Goal: Task Accomplishment & Management: Manage account settings

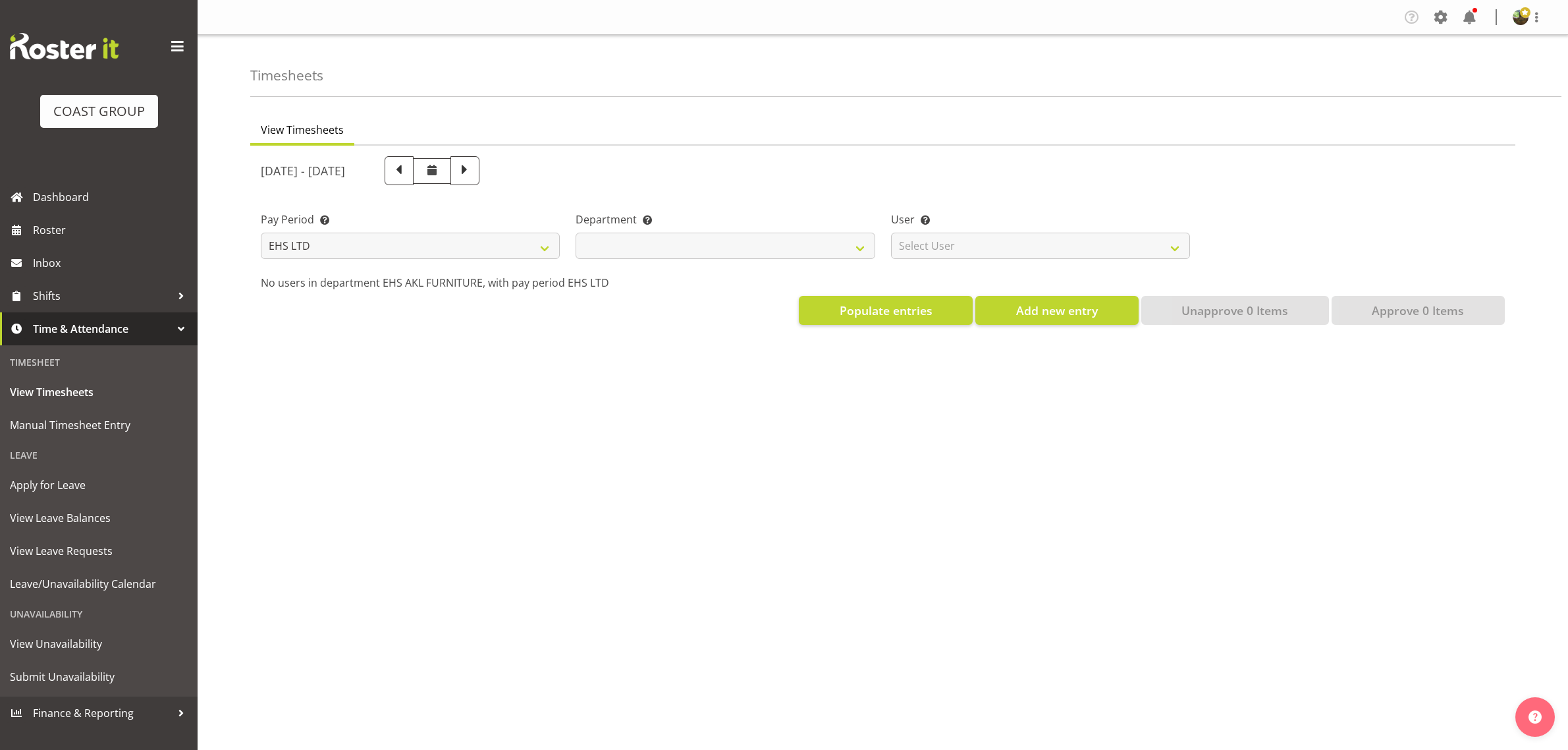
select select "7"
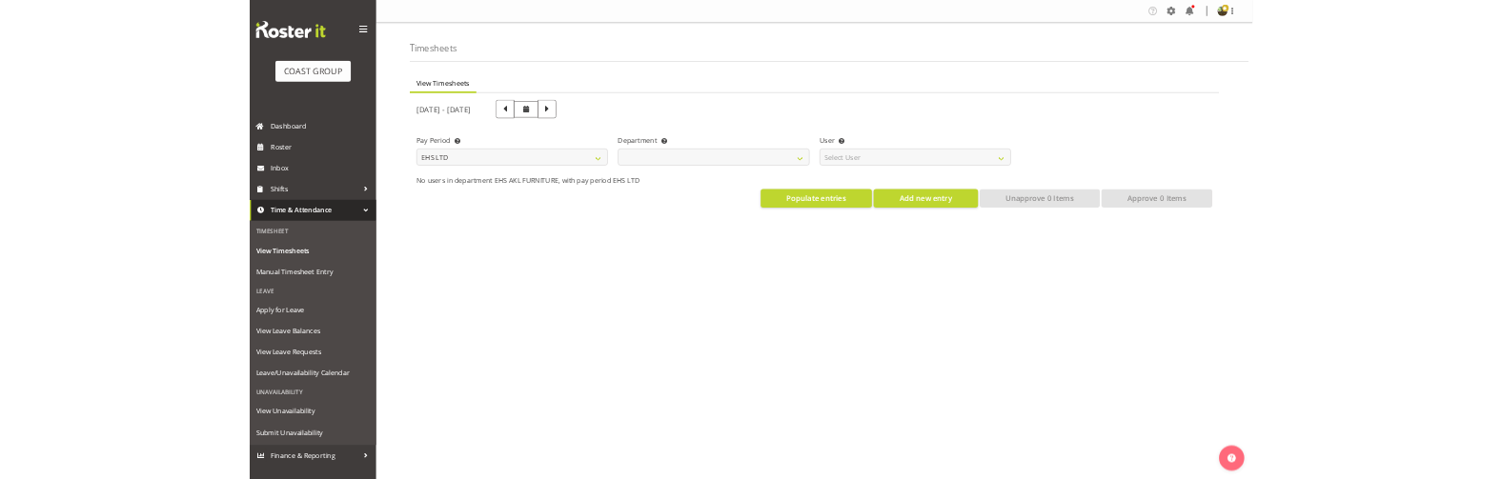
scroll to position [29, 0]
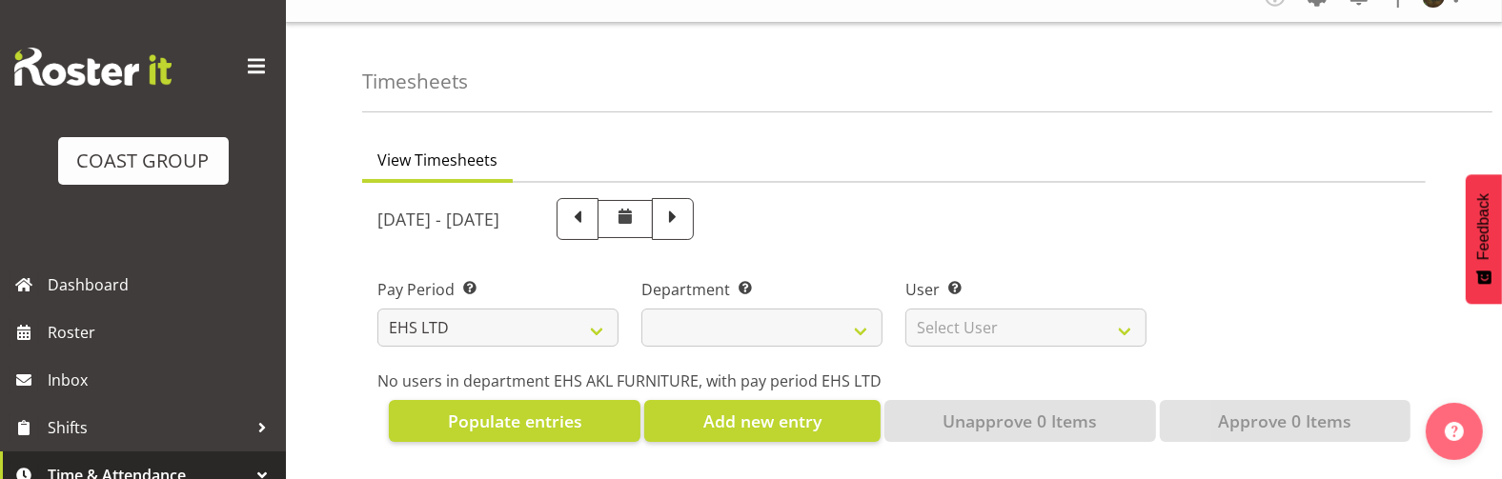
select select
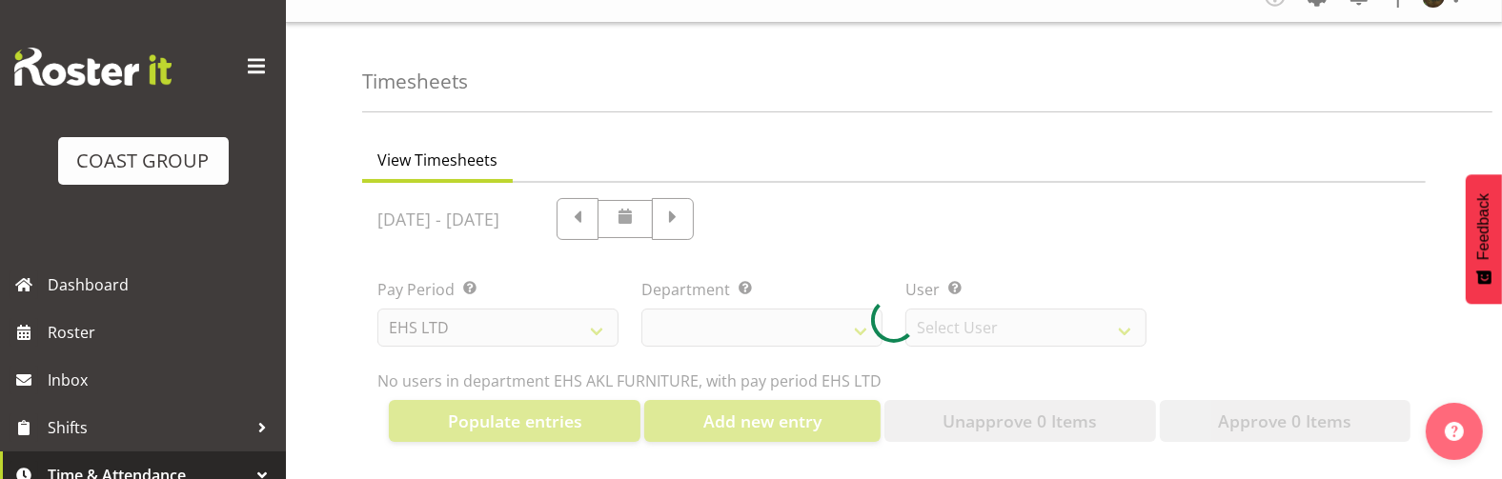
select select
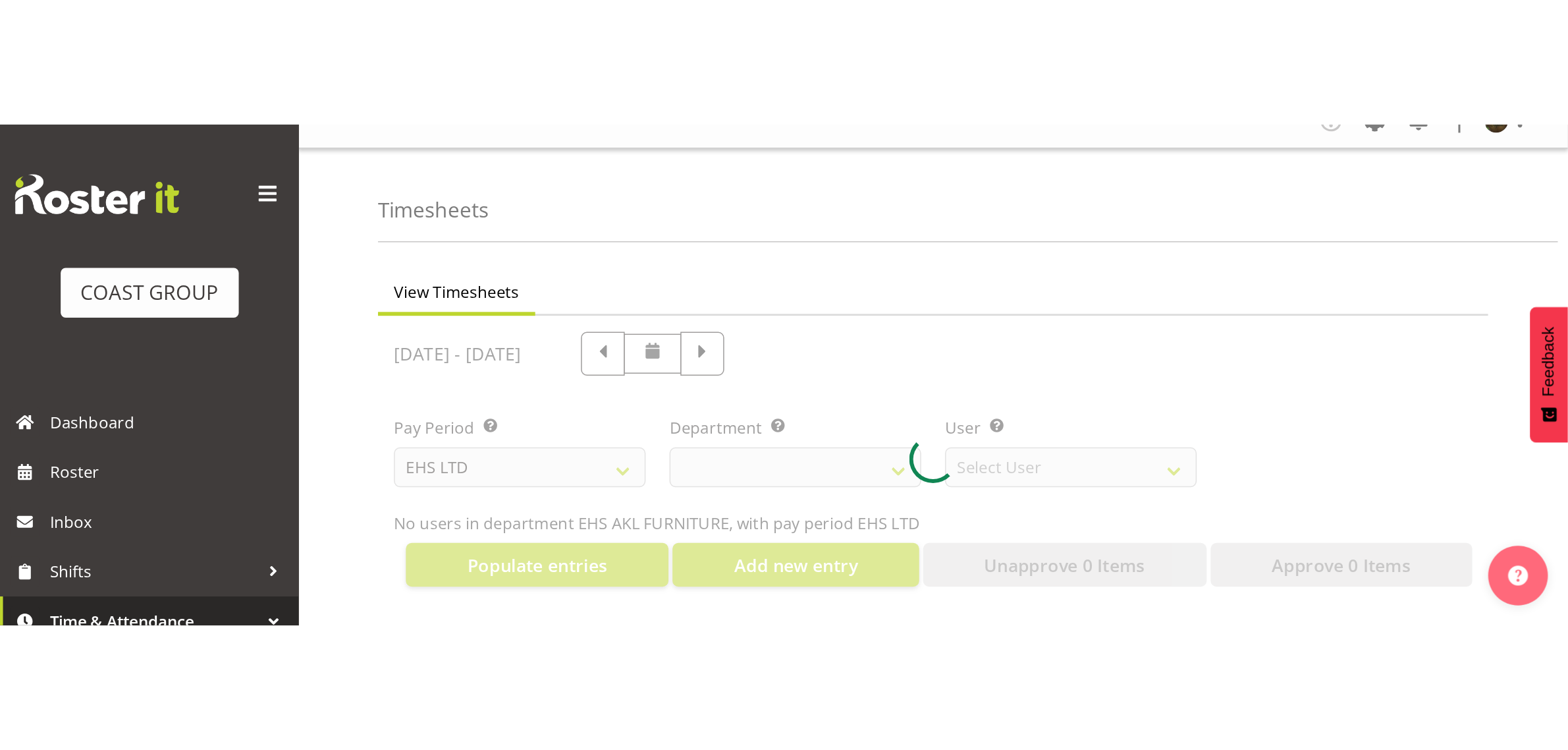
scroll to position [0, 0]
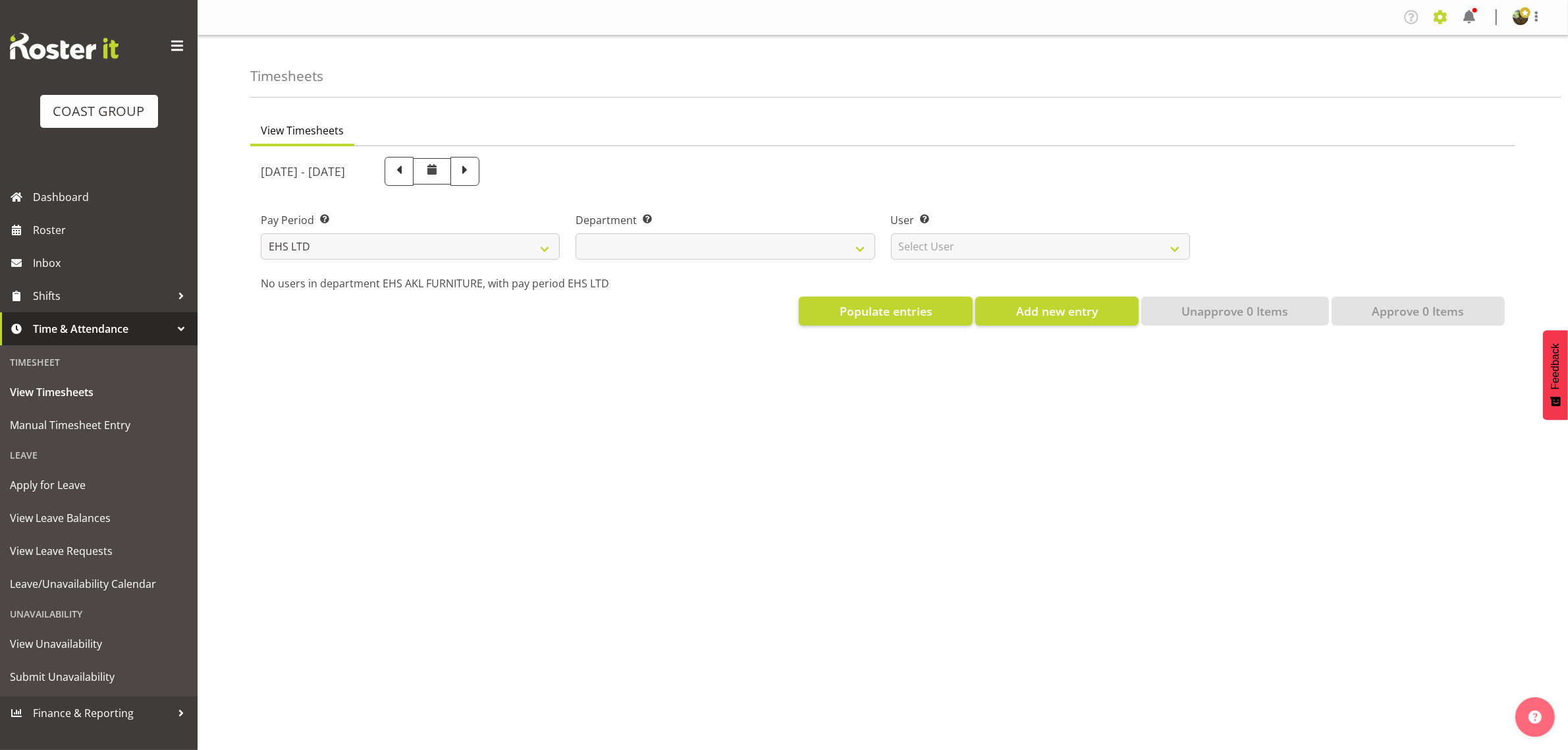
click at [1440, 21] on span at bounding box center [1440, 17] width 21 height 21
click at [1380, 91] on link "Employees" at bounding box center [1388, 95] width 126 height 24
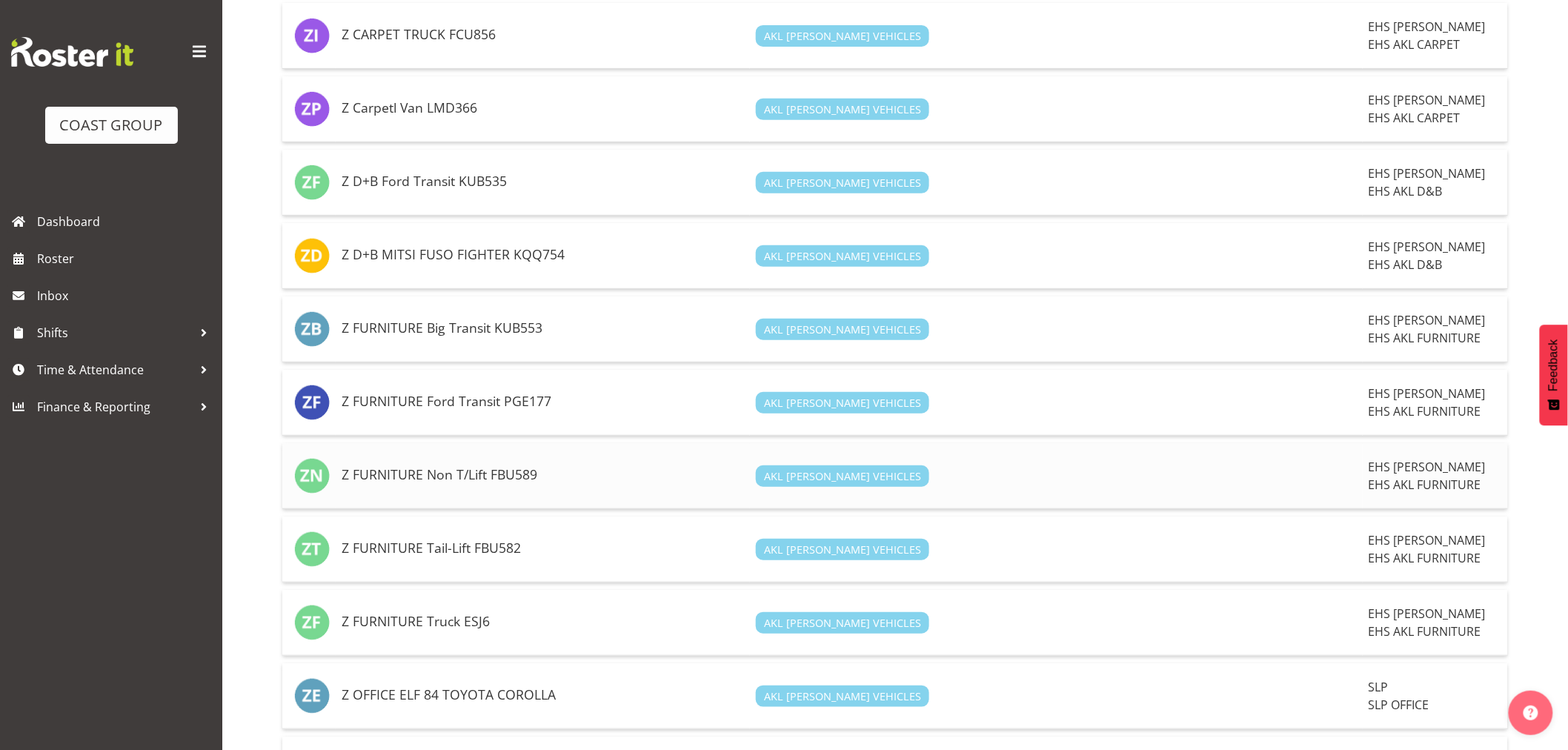
scroll to position [2552, 0]
